Goal: Transaction & Acquisition: Obtain resource

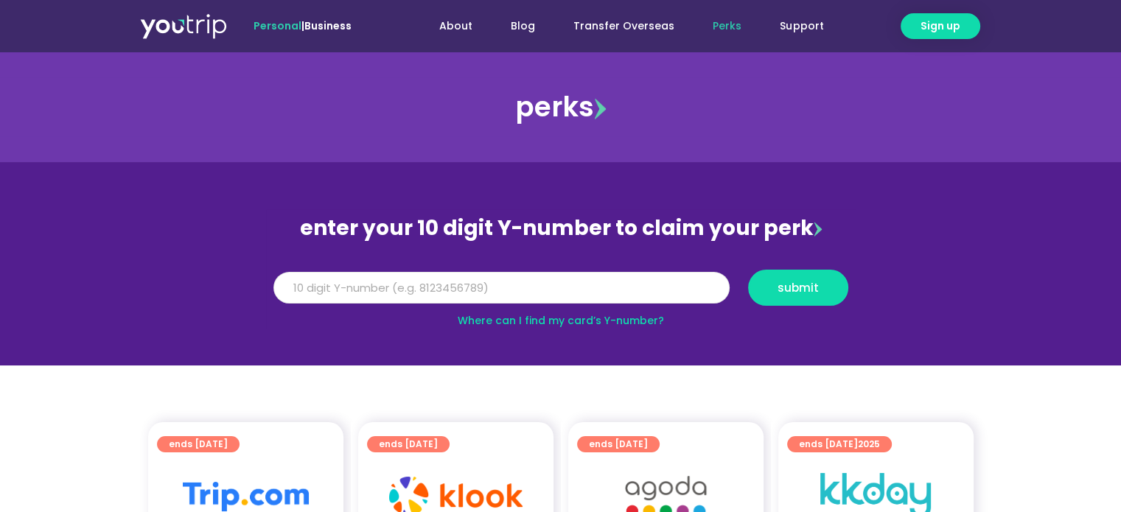
click at [554, 288] on input "Y Number" at bounding box center [501, 288] width 456 height 32
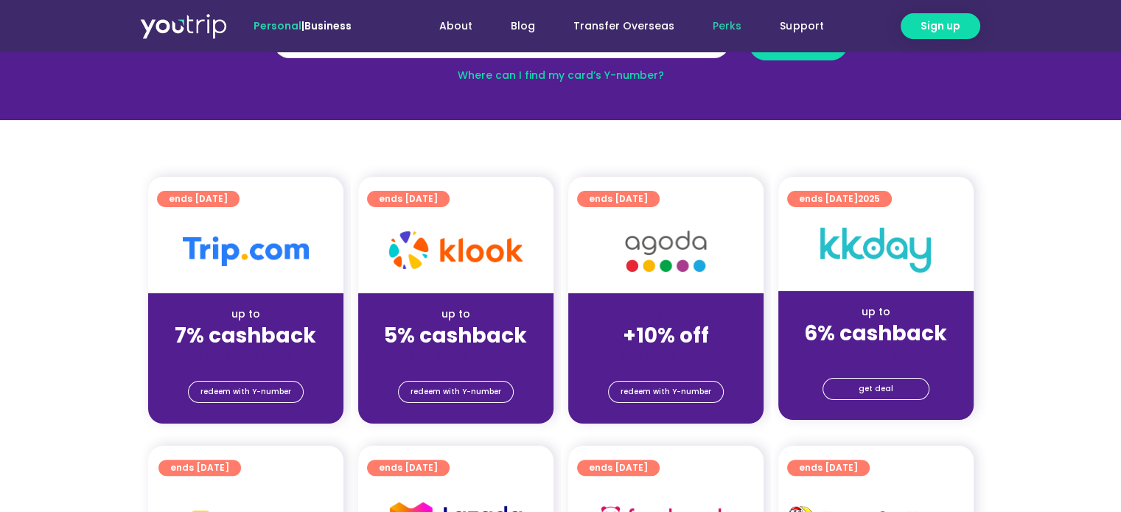
scroll to position [122, 0]
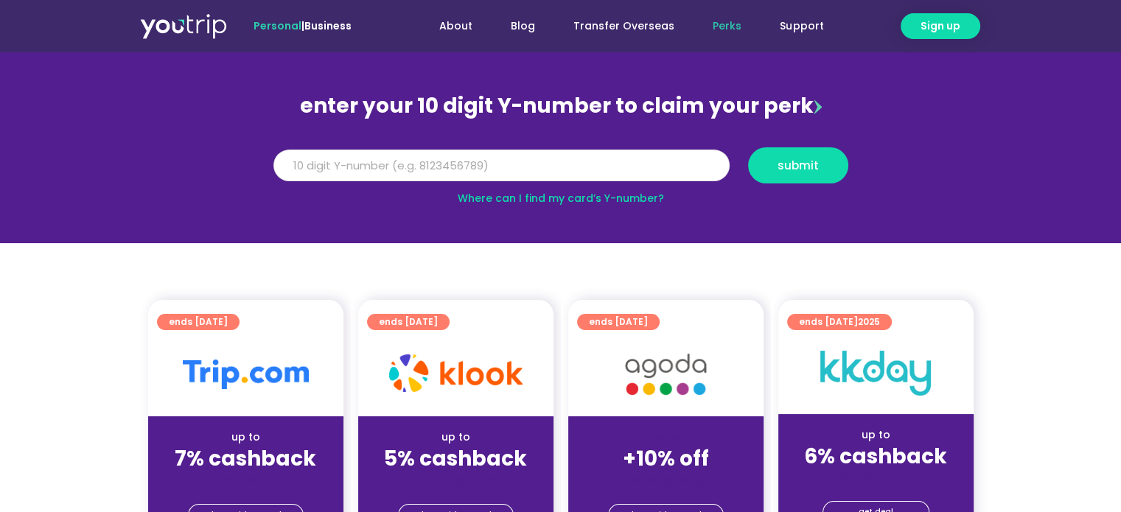
click at [475, 159] on input "Y Number" at bounding box center [501, 166] width 456 height 32
drag, startPoint x: 470, startPoint y: 167, endPoint x: 498, endPoint y: 182, distance: 31.7
click at [470, 167] on input "Y Number" at bounding box center [501, 166] width 456 height 32
type input "5162400034575618"
click at [799, 160] on span "submit" at bounding box center [798, 165] width 41 height 11
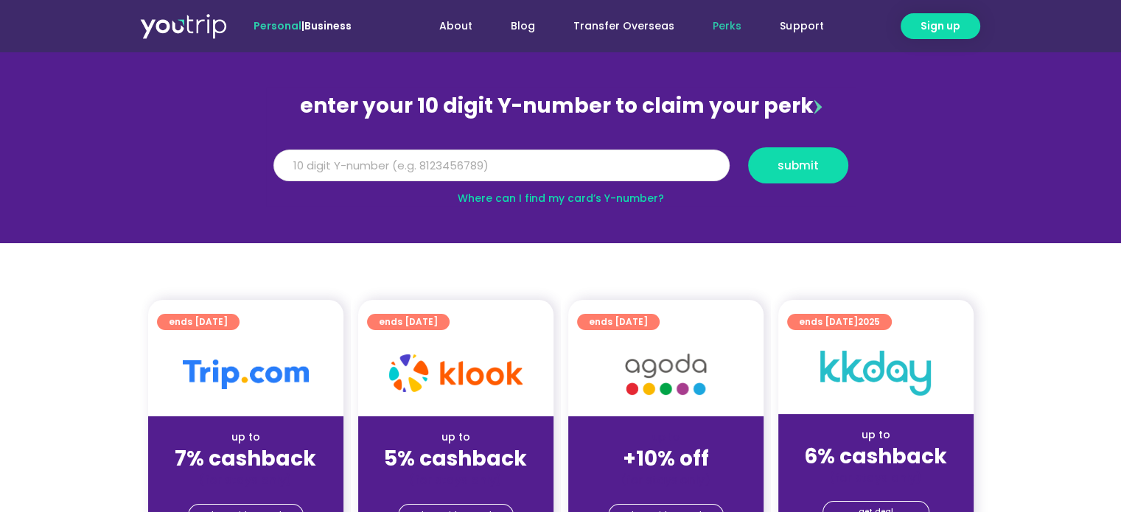
drag, startPoint x: 442, startPoint y: 158, endPoint x: 142, endPoint y: 157, distance: 300.8
click at [142, 157] on section "enter your 10 digit Y-number to claim your perk Y Number 5162400034575618 submi…" at bounding box center [560, 141] width 1121 height 203
click at [607, 197] on link "Where can I find my card’s Y-number?" at bounding box center [561, 198] width 206 height 15
click at [357, 153] on input "Y Number" at bounding box center [501, 166] width 456 height 32
type input "8144142156"
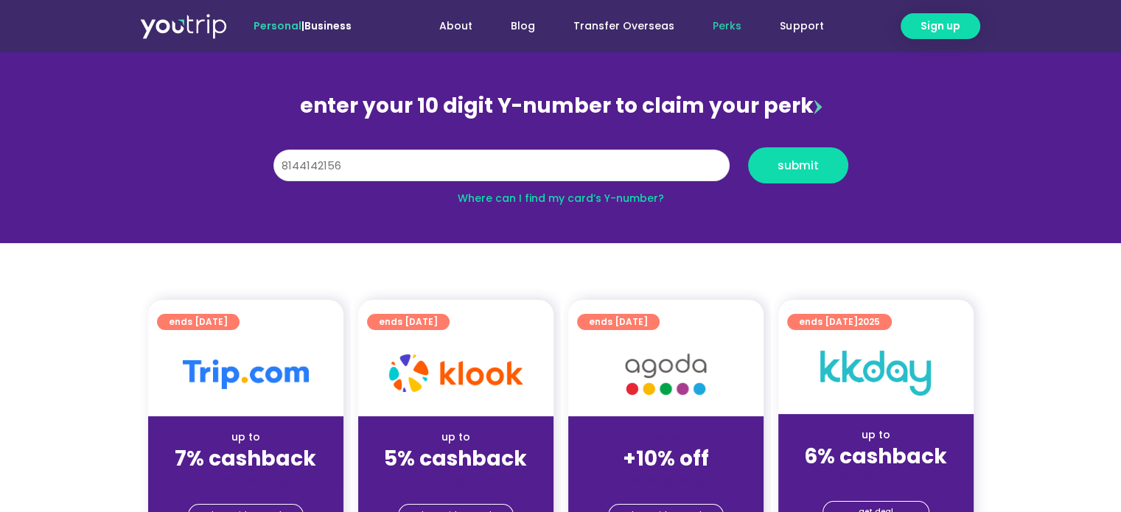
click at [748, 147] on button "submit" at bounding box center [798, 165] width 100 height 36
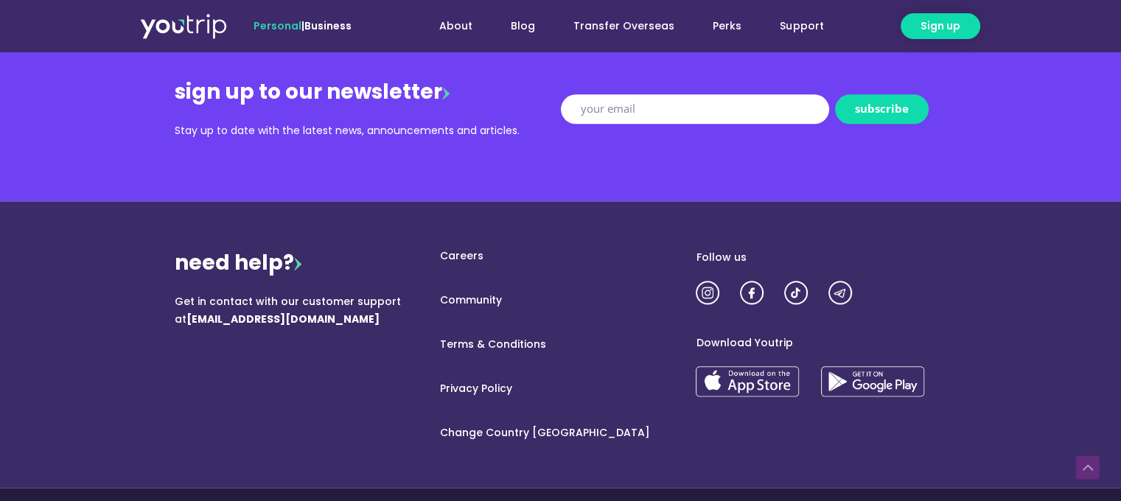
scroll to position [1893, 0]
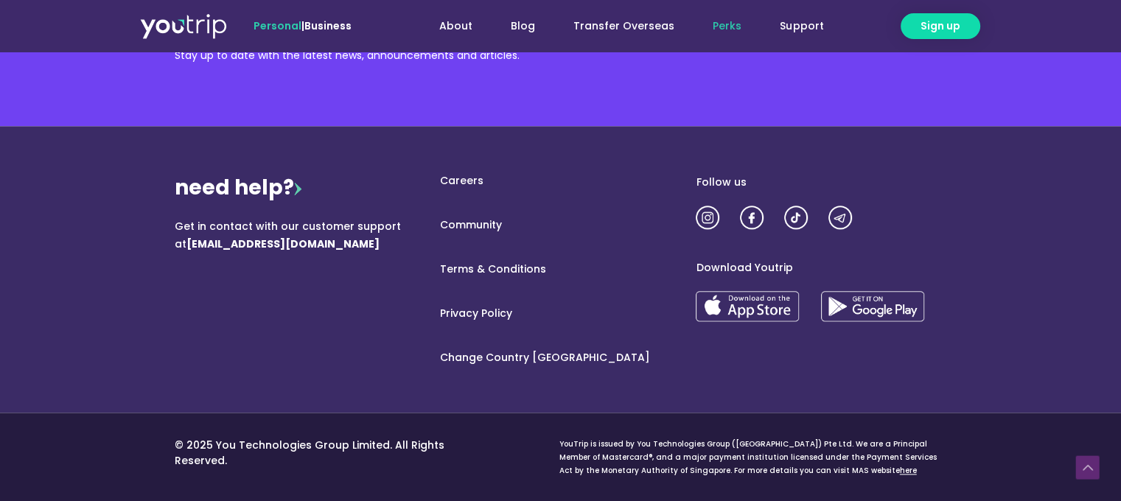
click at [714, 22] on link "Perks" at bounding box center [727, 26] width 67 height 27
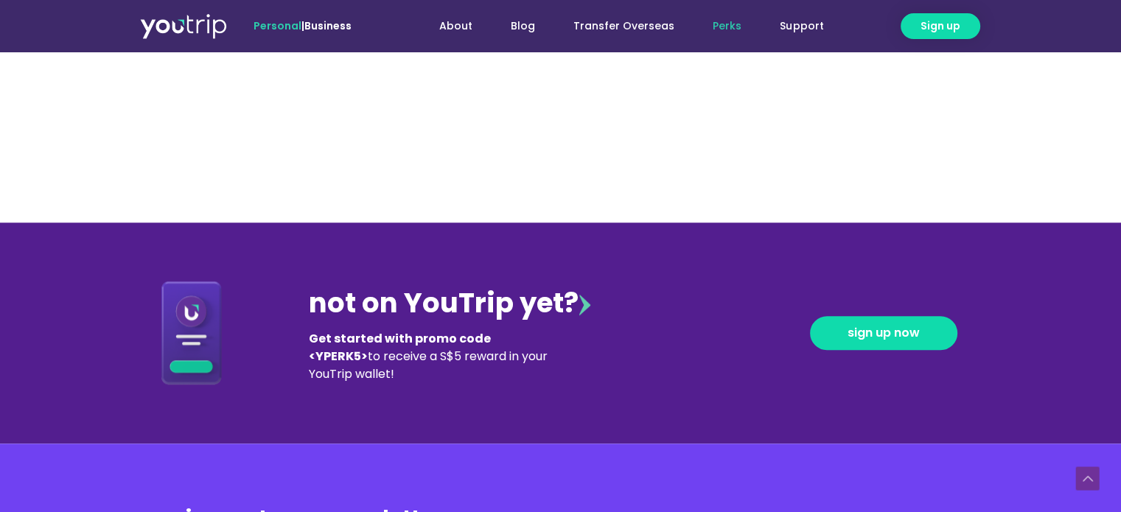
scroll to position [1720, 0]
